Goal: Task Accomplishment & Management: Manage account settings

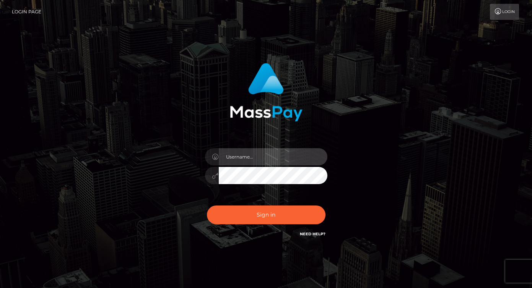
click at [239, 157] on input "text" at bounding box center [273, 156] width 109 height 17
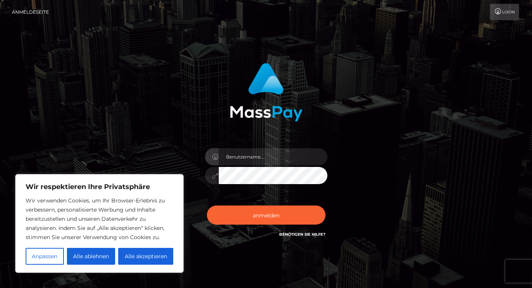
click at [392, 138] on div "anmelden Benötigen Sie Hilfe?" at bounding box center [266, 154] width 436 height 195
click at [147, 261] on button "Alle akzeptieren" at bounding box center [145, 256] width 55 height 17
checkbox input "true"
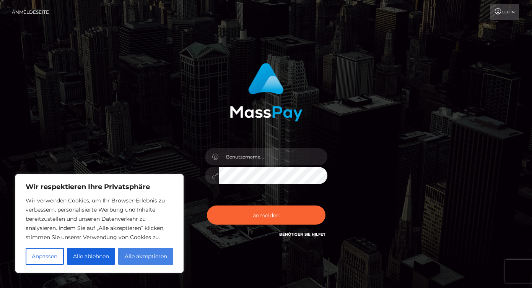
checkbox input "true"
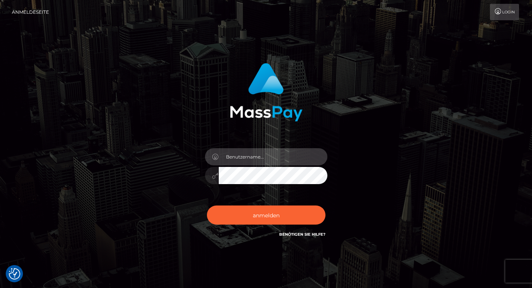
click at [260, 158] on input "text" at bounding box center [273, 156] width 109 height 17
type input "ullajasmin@icloud.com"
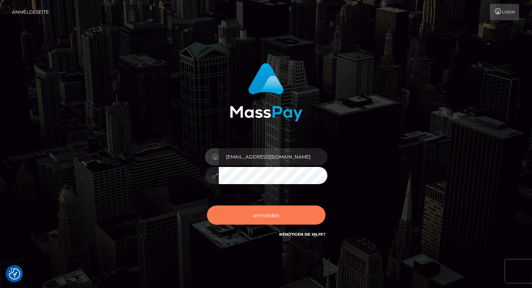
click at [270, 216] on font "anmelden" at bounding box center [266, 215] width 27 height 7
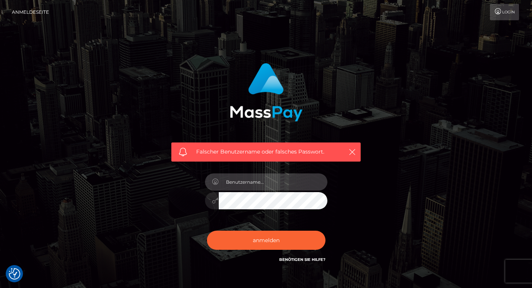
click at [269, 183] on input "text" at bounding box center [273, 182] width 109 height 17
type input "ullajasmin@icloud.com"
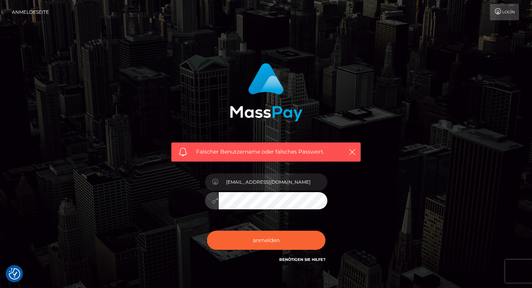
click at [195, 210] on div "Falscher Benutzername oder falsches Passwort. ullajasmin@icloud.com" at bounding box center [266, 163] width 201 height 213
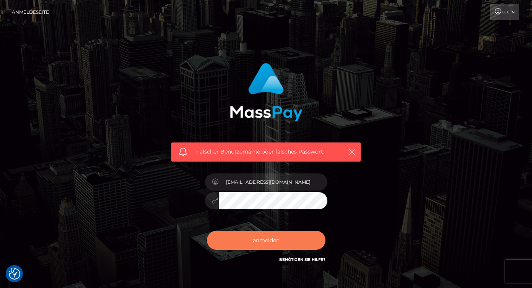
click at [270, 240] on font "anmelden" at bounding box center [266, 240] width 27 height 7
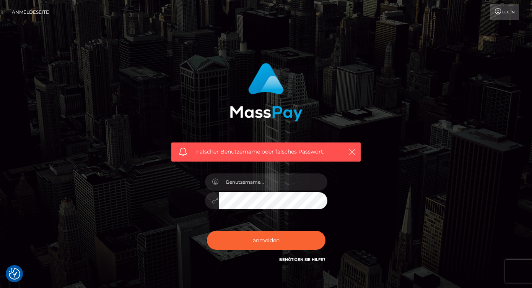
click at [302, 258] on font "Benötigen Sie Hilfe?" at bounding box center [302, 259] width 46 height 5
click at [297, 260] on font "Benötigen Sie Hilfe?" at bounding box center [302, 259] width 46 height 5
